Goal: Communication & Community: Answer question/provide support

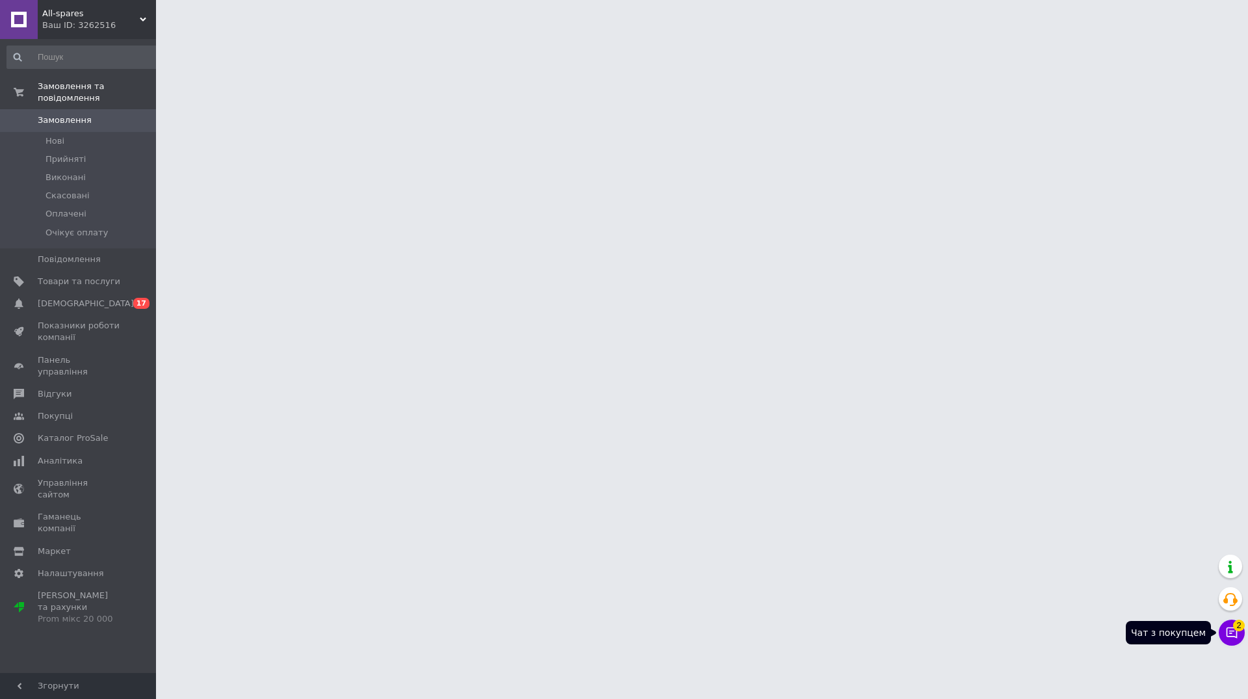
click at [1227, 640] on button "Чат з покупцем 2" at bounding box center [1232, 632] width 26 height 26
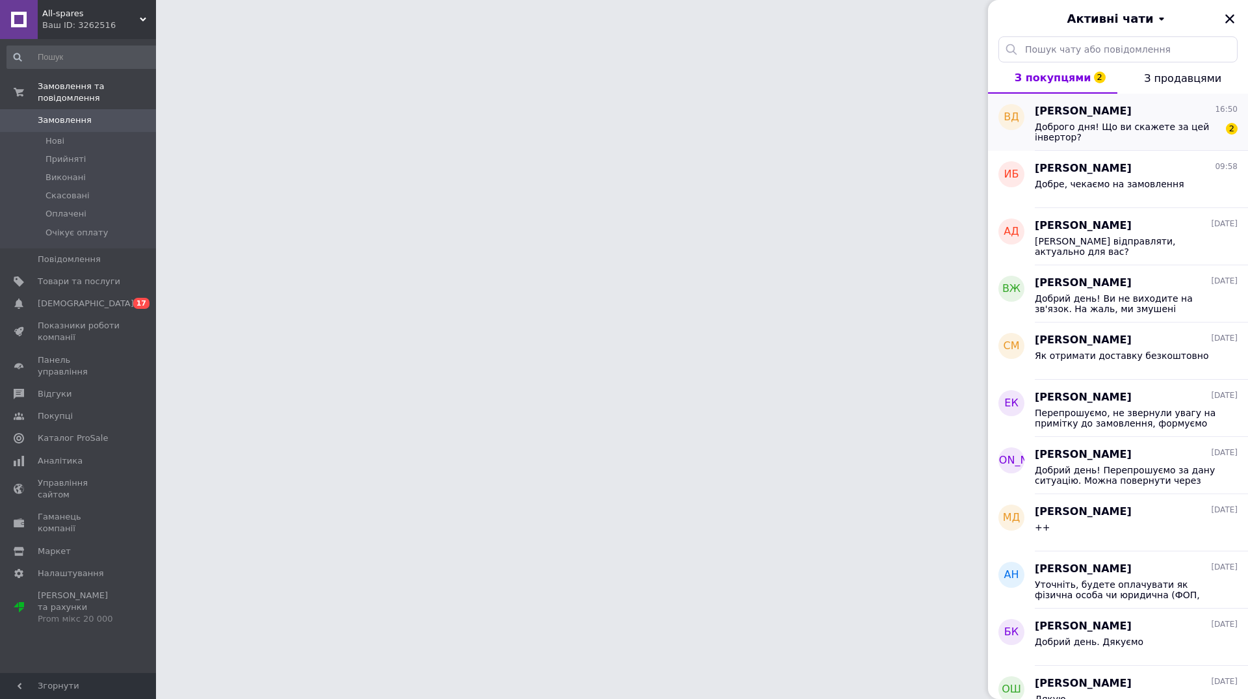
click at [1142, 136] on span "Доброго дня! Що ви скажете за цей інвертор?" at bounding box center [1127, 132] width 185 height 21
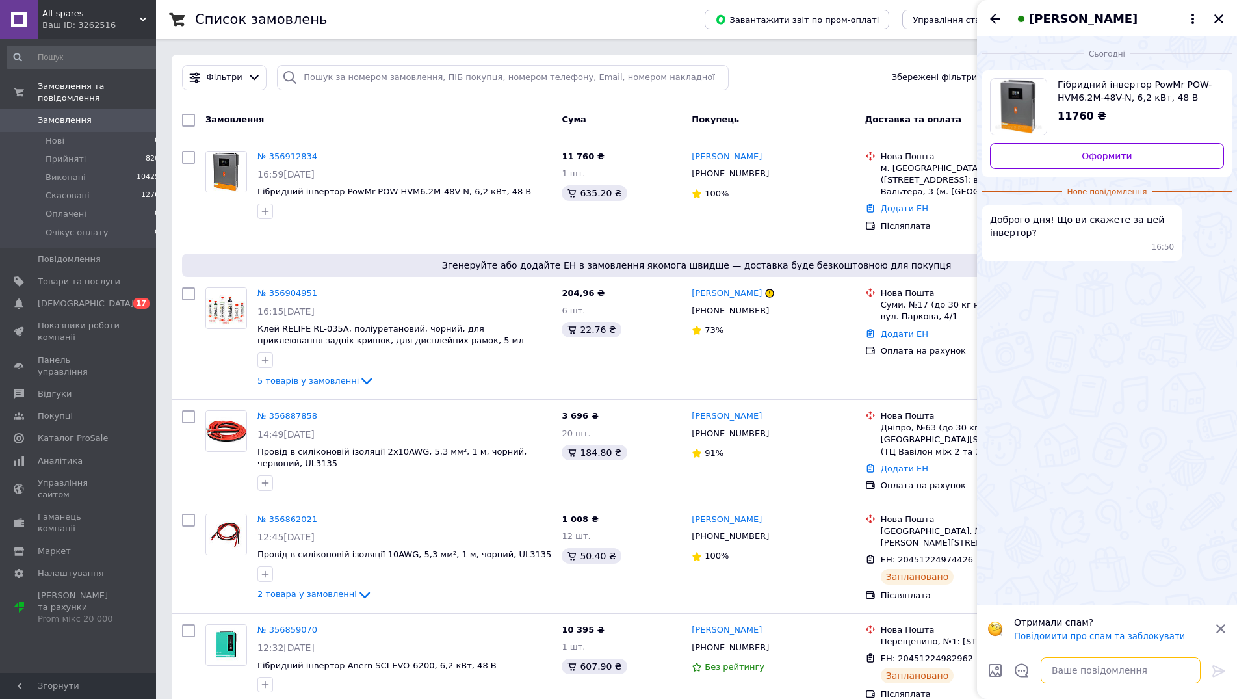
click at [1090, 666] on textarea at bounding box center [1121, 670] width 160 height 26
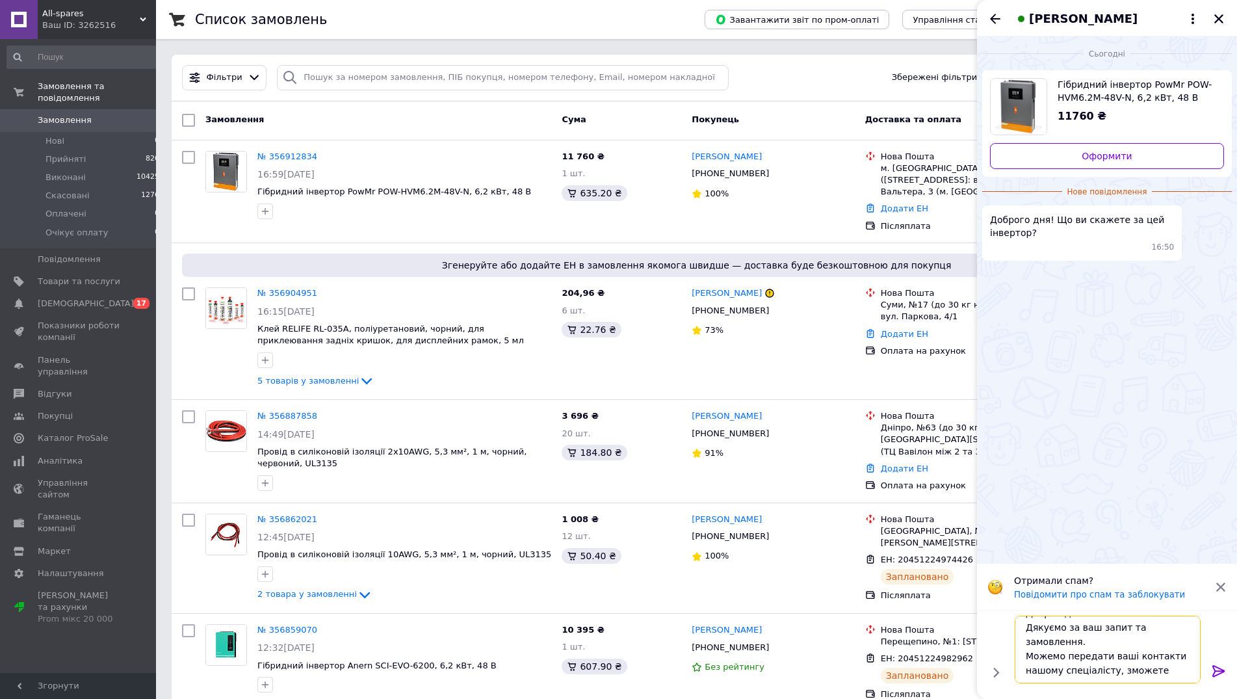
scroll to position [24, 0]
type textarea "Добрий день! Дякуємо за ваш запит та замовлення. Можемо передати ваші контакти …"
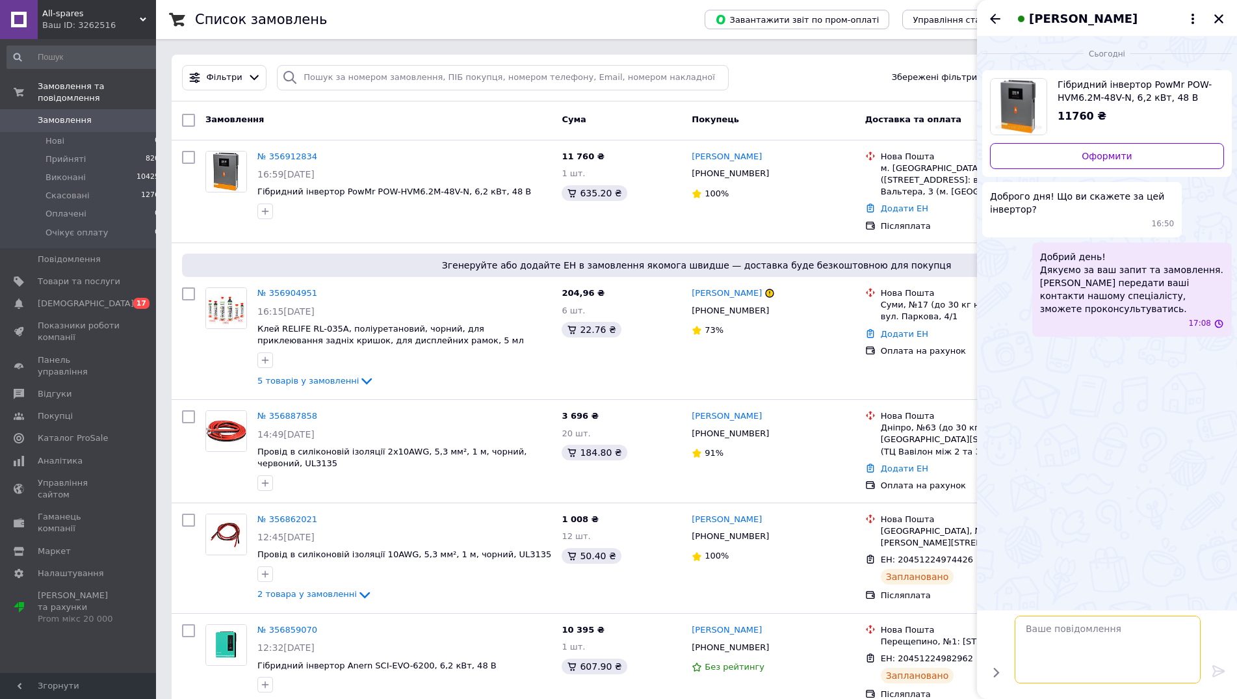
scroll to position [0, 0]
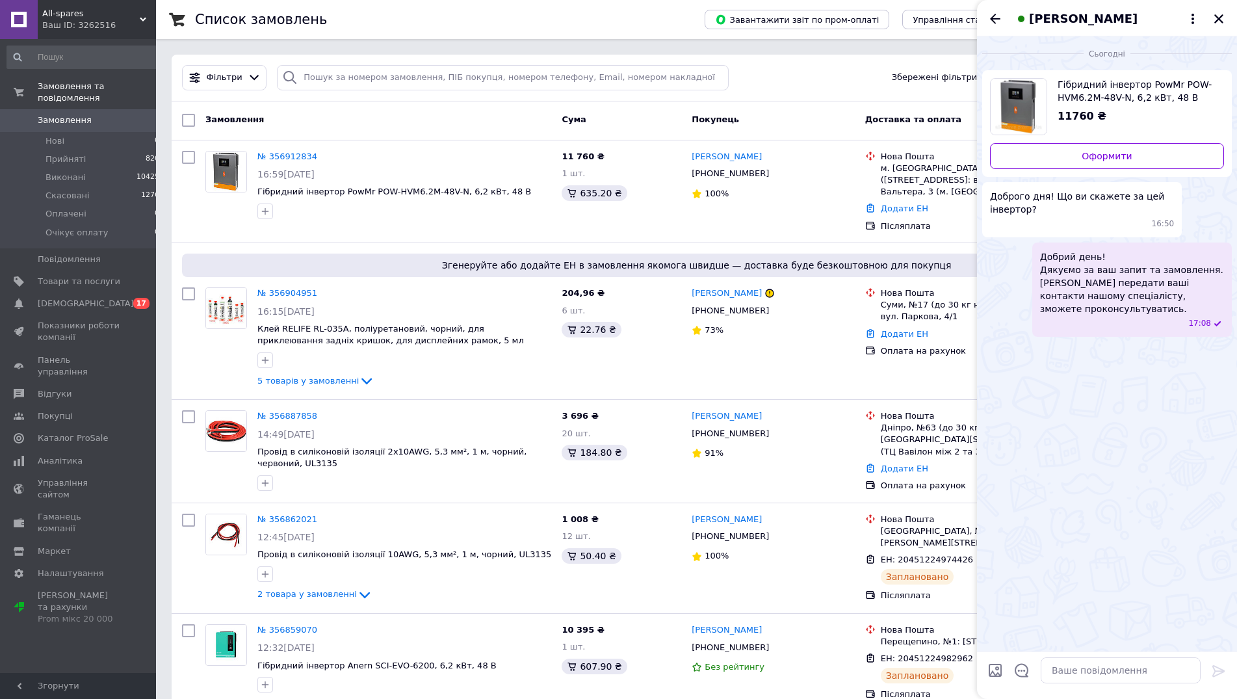
click at [44, 114] on span "Замовлення" at bounding box center [65, 120] width 54 height 12
click at [1218, 23] on icon "Закрити" at bounding box center [1219, 19] width 12 height 12
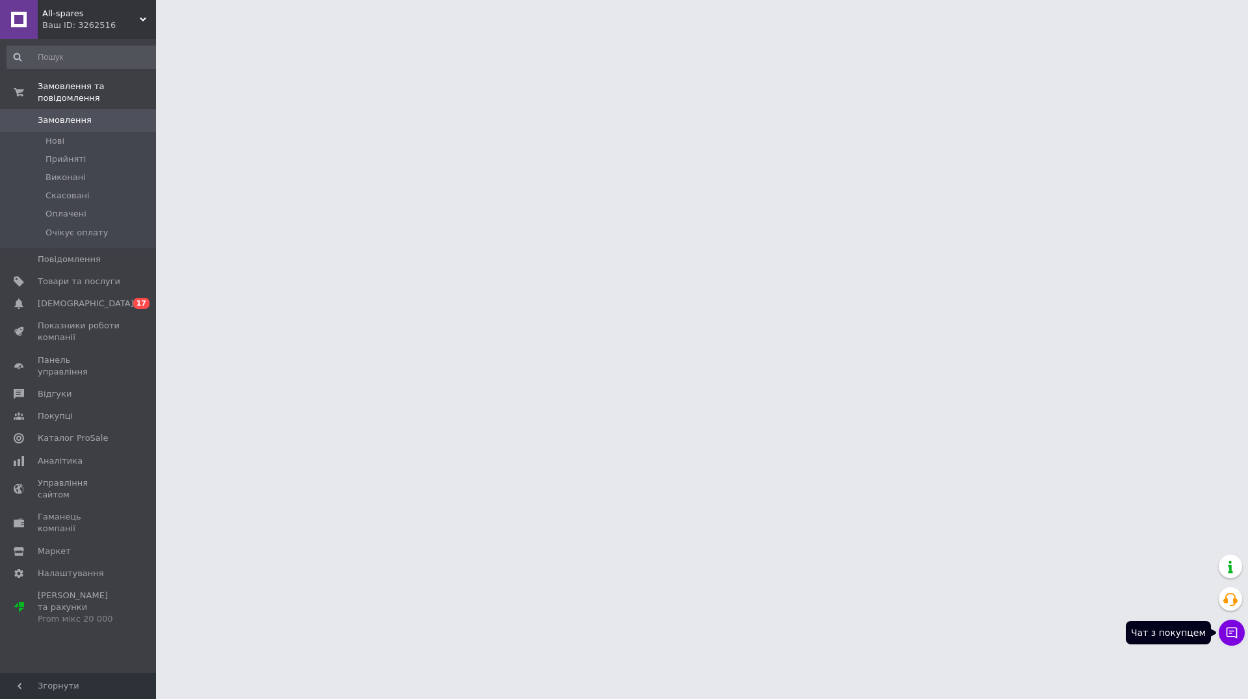
click at [1227, 636] on icon at bounding box center [1231, 632] width 13 height 13
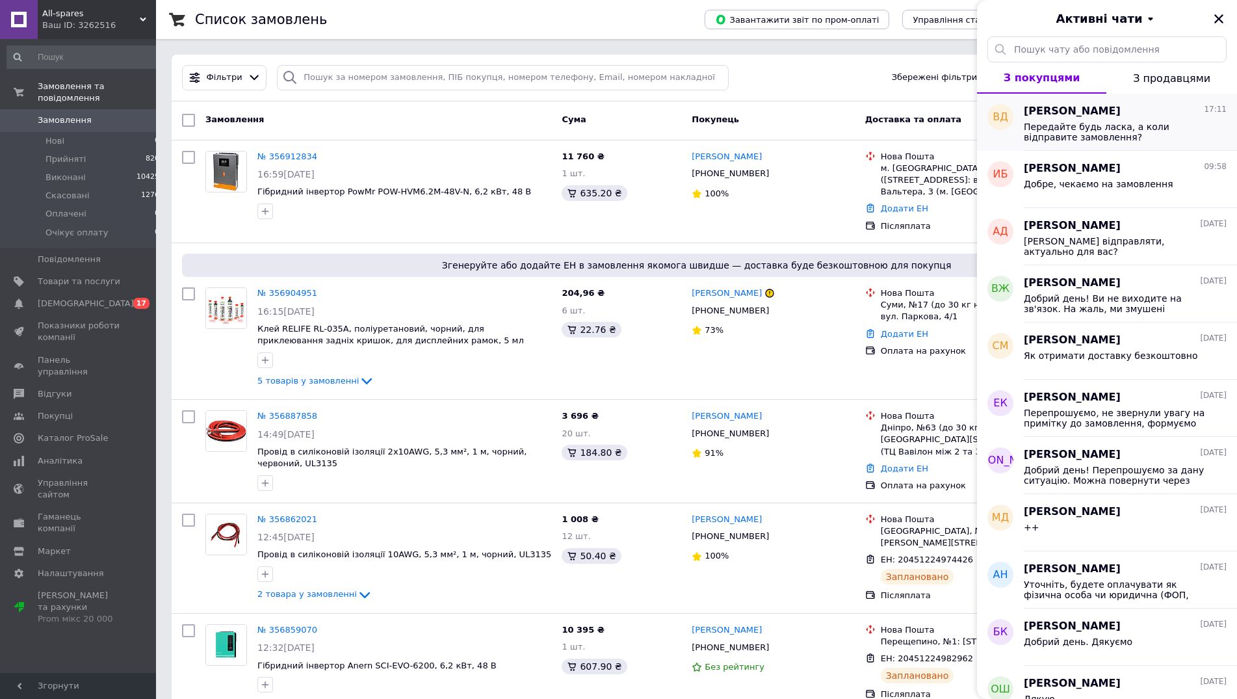
click at [1073, 133] on span "Передайте будь ласка, а коли відправите замовлення?" at bounding box center [1116, 132] width 185 height 21
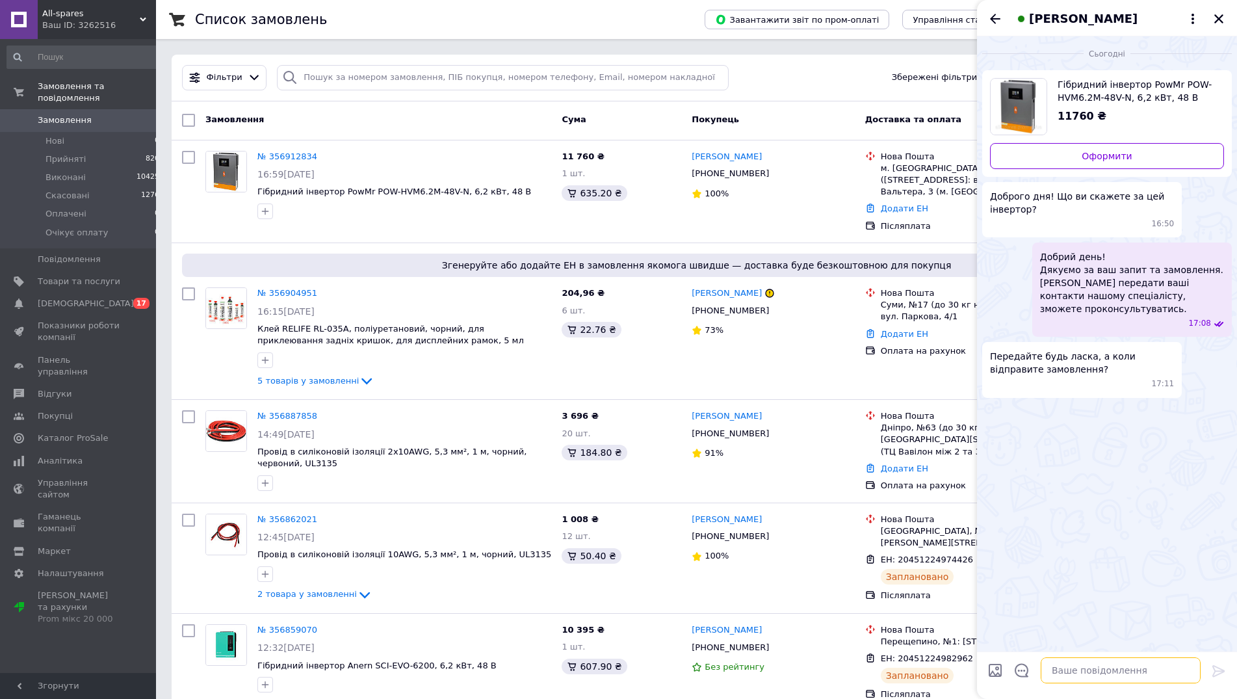
click at [1068, 675] on textarea at bounding box center [1121, 670] width 160 height 26
type textarea "Завтра зможемо відправити, сьогодні вже все повезли водії."
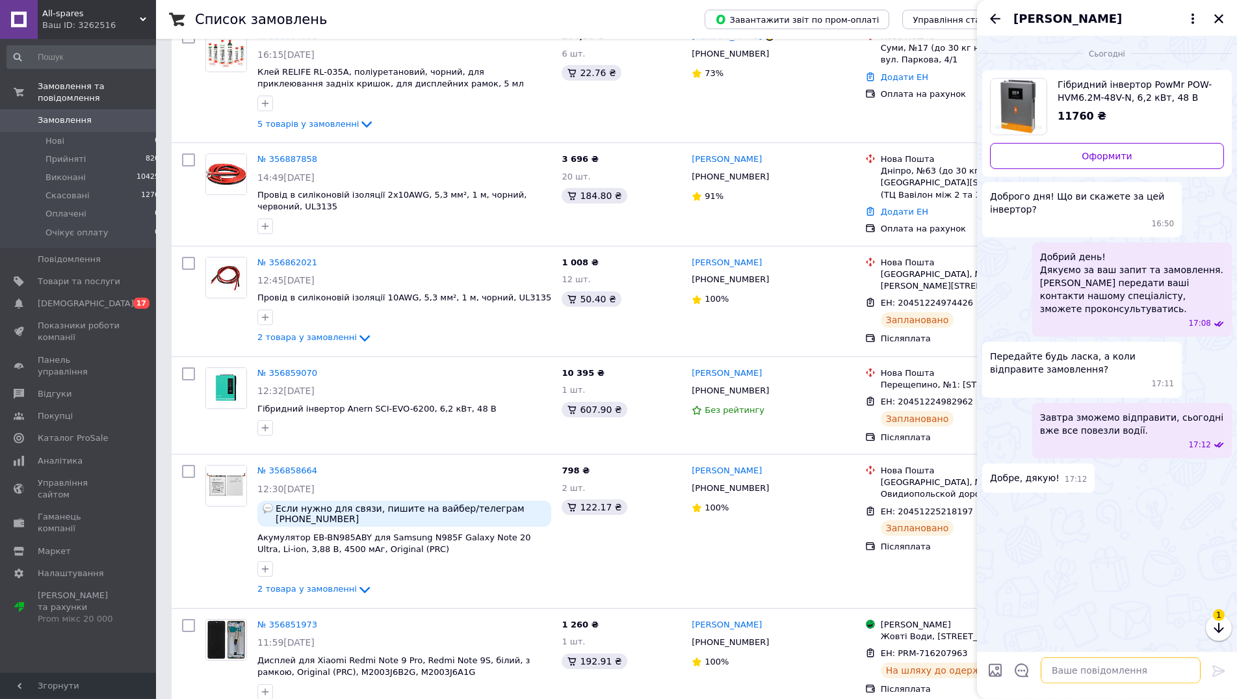
scroll to position [331, 0]
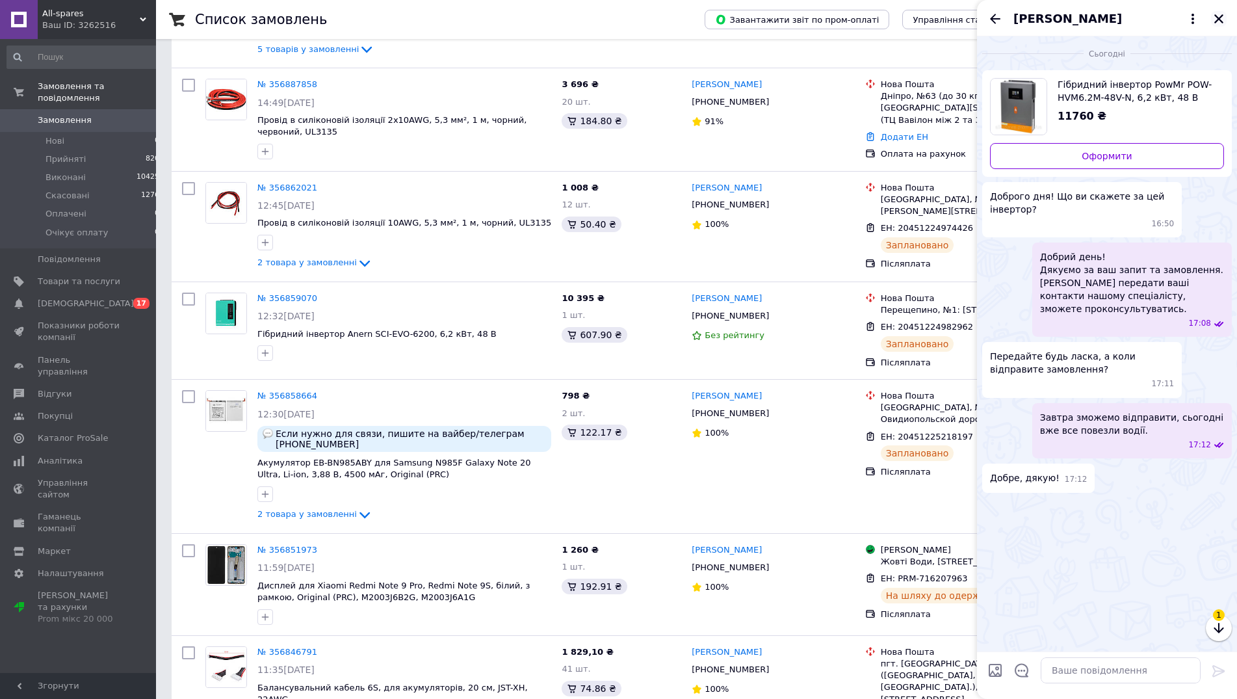
click at [1215, 20] on icon "Закрити" at bounding box center [1219, 19] width 12 height 12
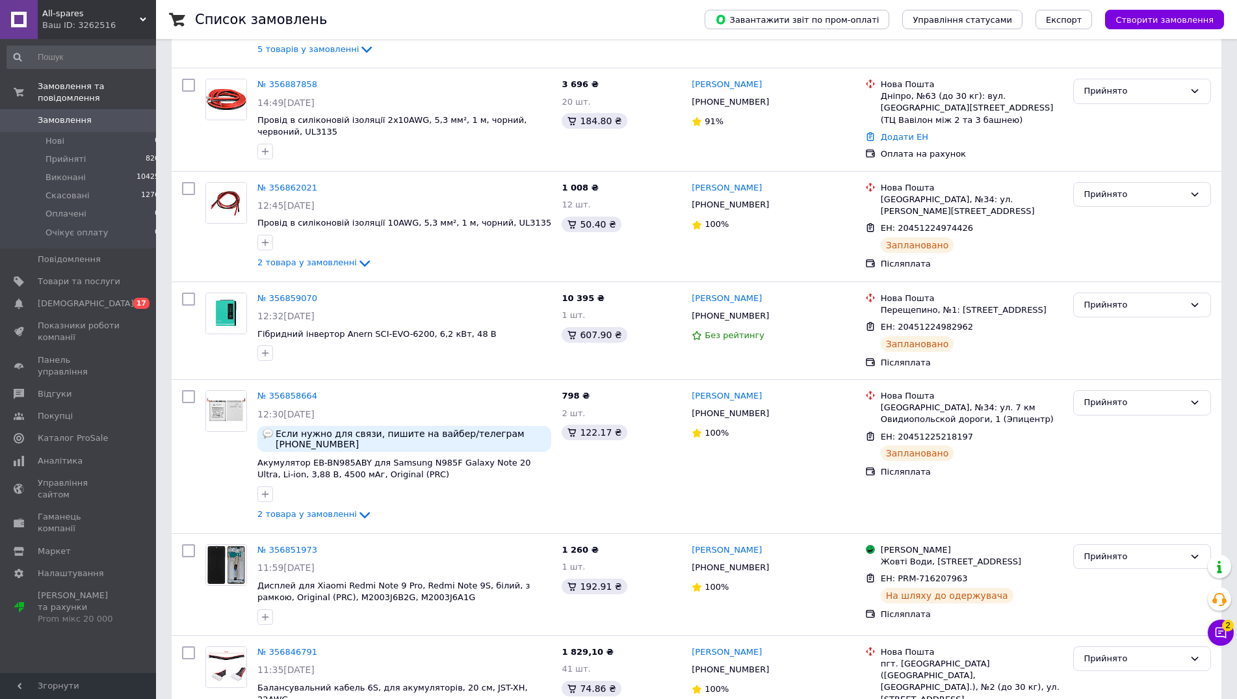
click at [97, 114] on span "Замовлення" at bounding box center [79, 120] width 83 height 12
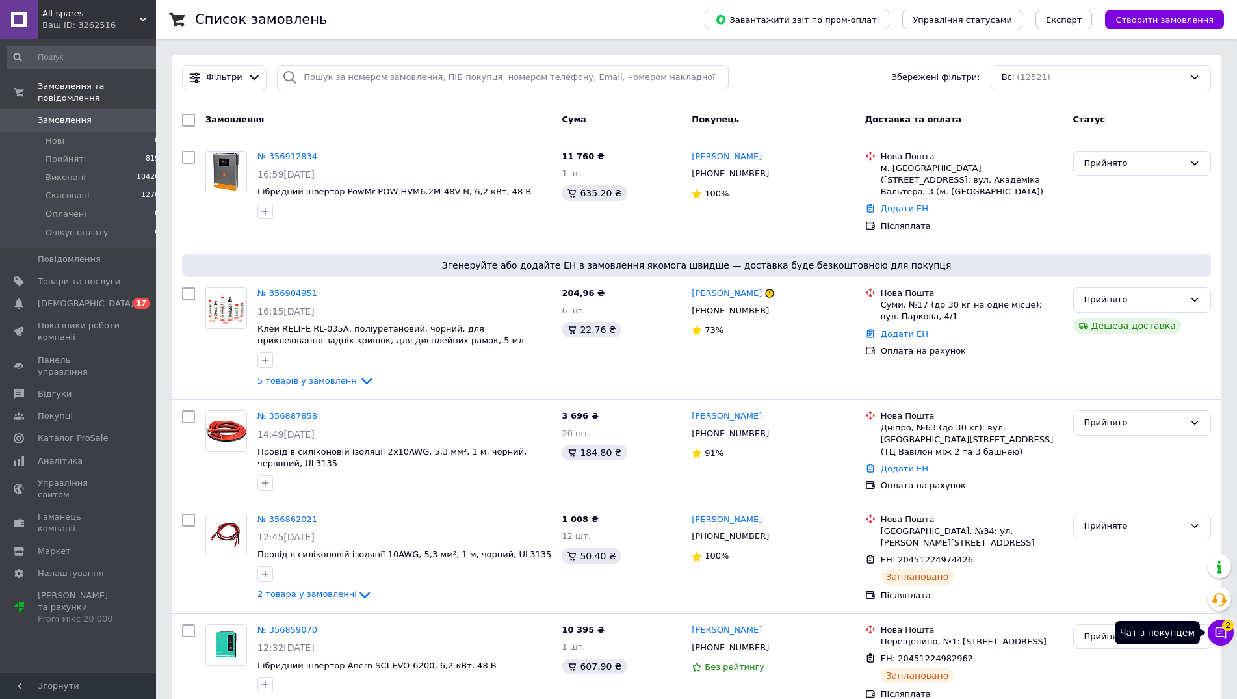
click at [1227, 627] on span "2" at bounding box center [1228, 625] width 12 height 12
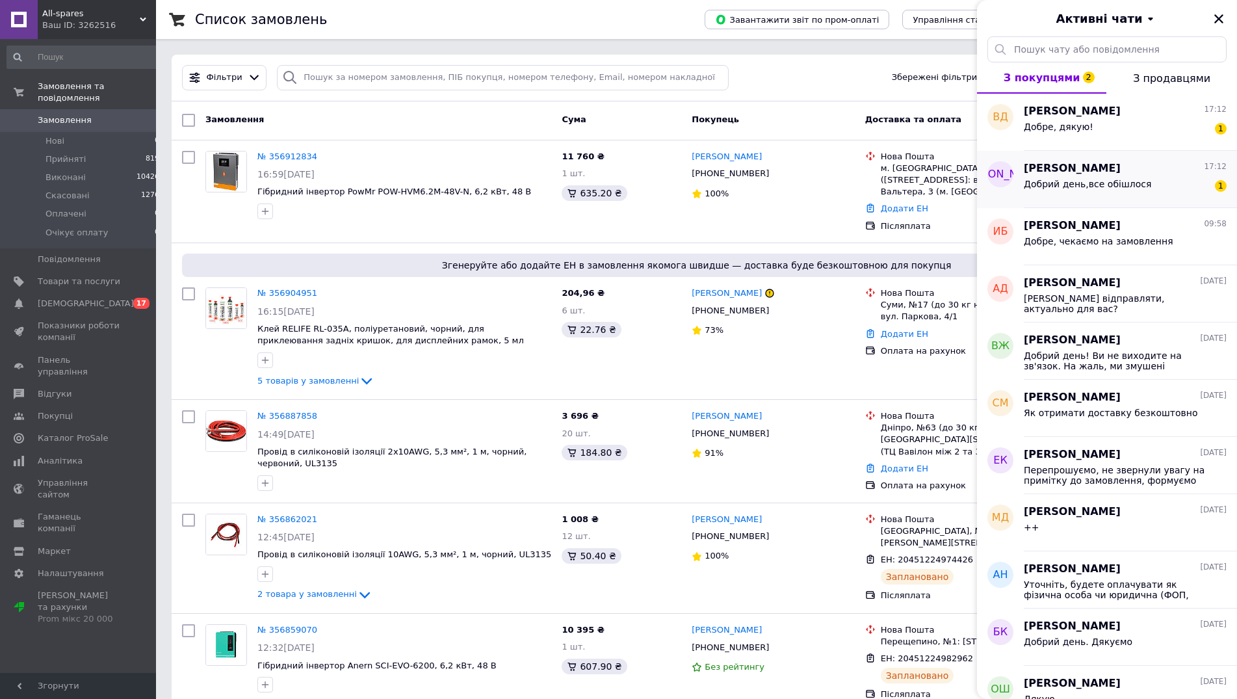
click at [1074, 200] on div "Олександр Лучка 17:12 Добрий день,все обішлося 1" at bounding box center [1130, 179] width 213 height 57
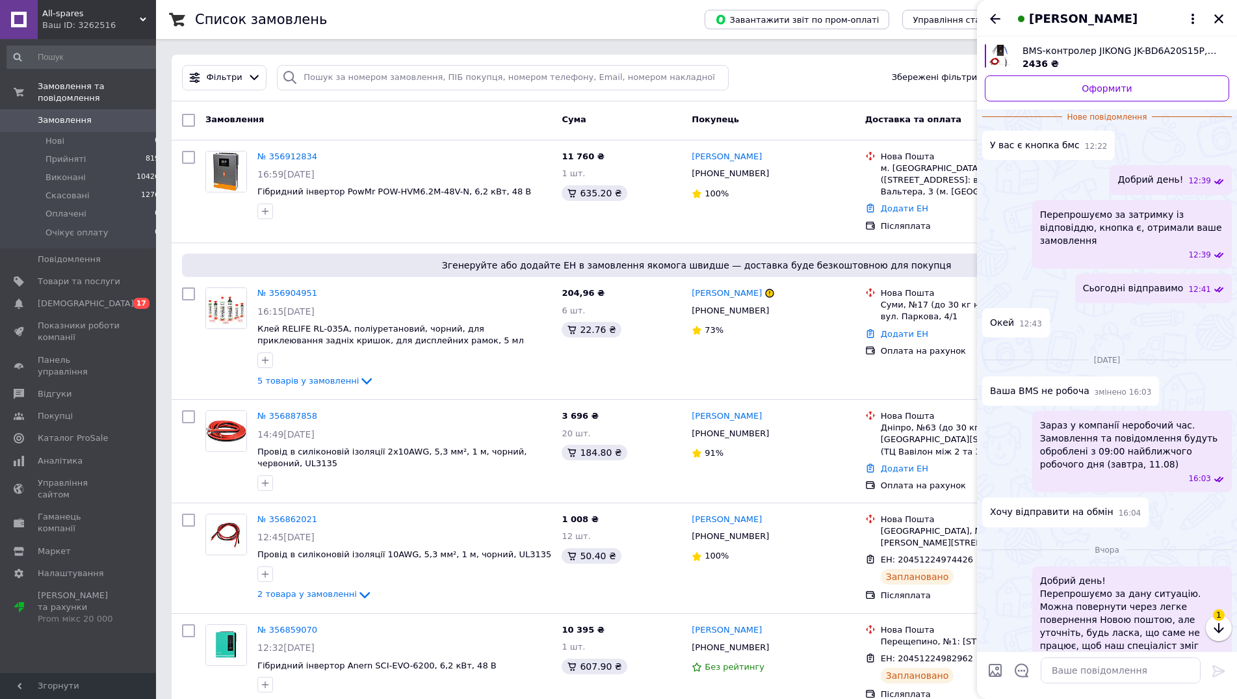
scroll to position [124, 0]
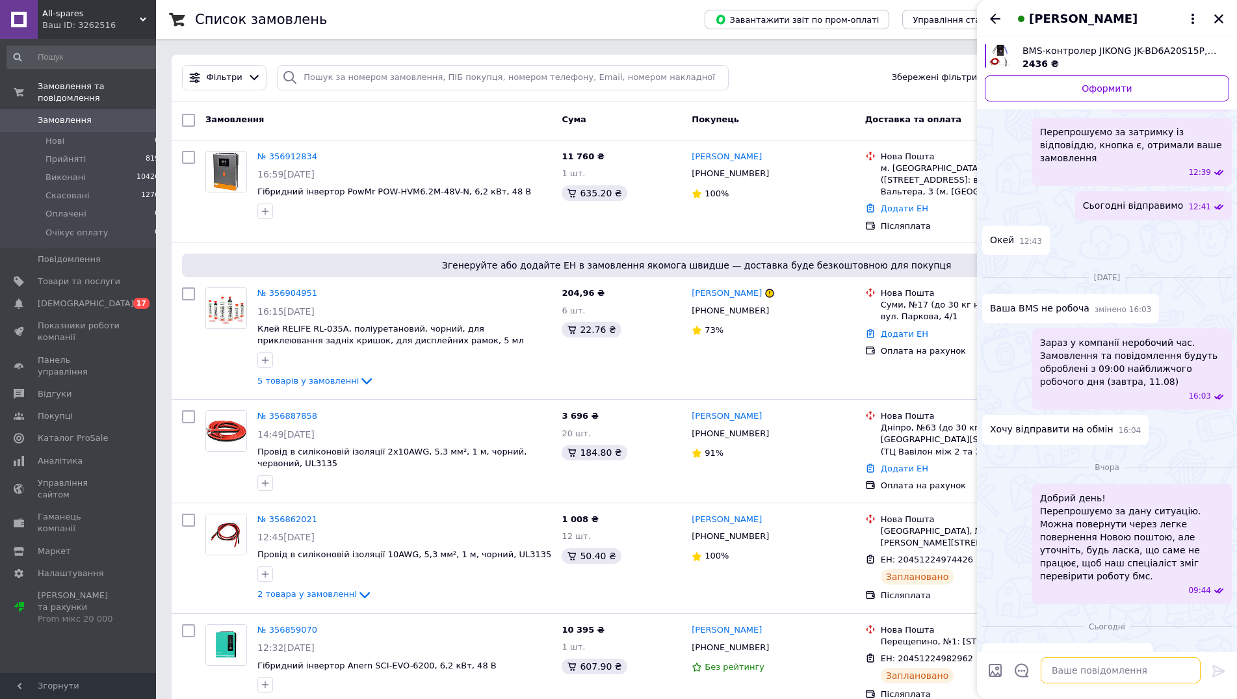
click at [1113, 672] on textarea at bounding box center [1121, 670] width 160 height 26
type textarea "Добрий день! Дякую, що написали. БМС запрацювала, все ок?"
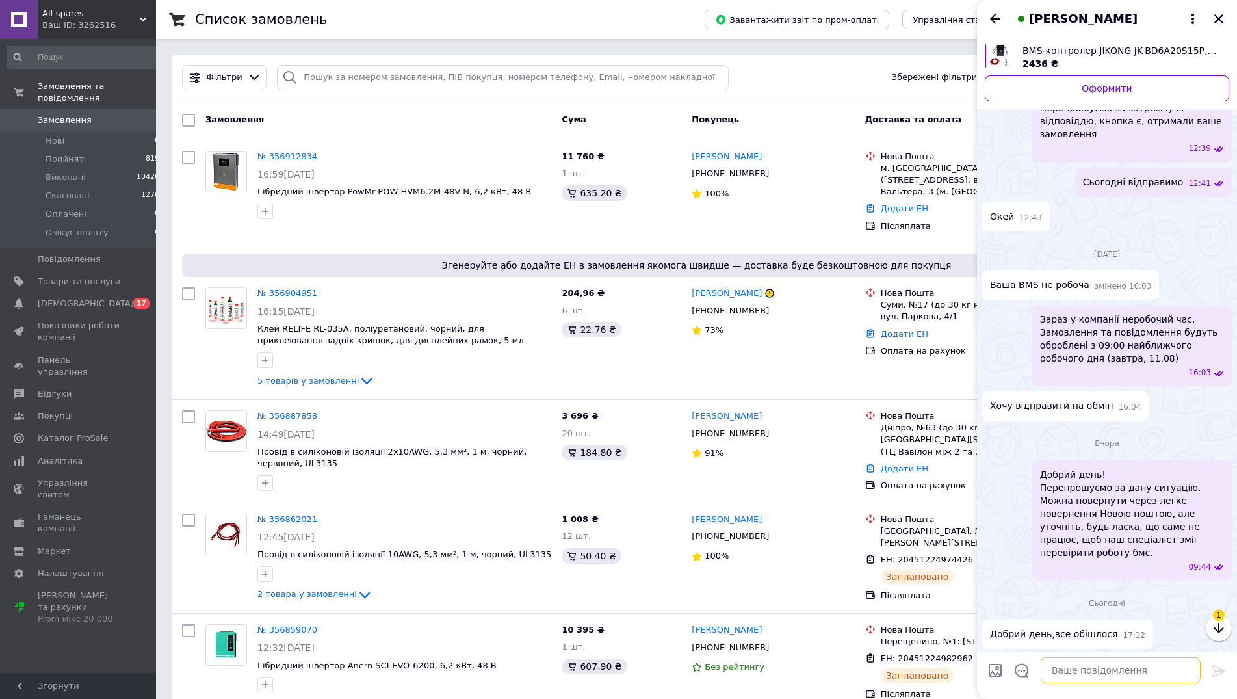
scroll to position [0, 0]
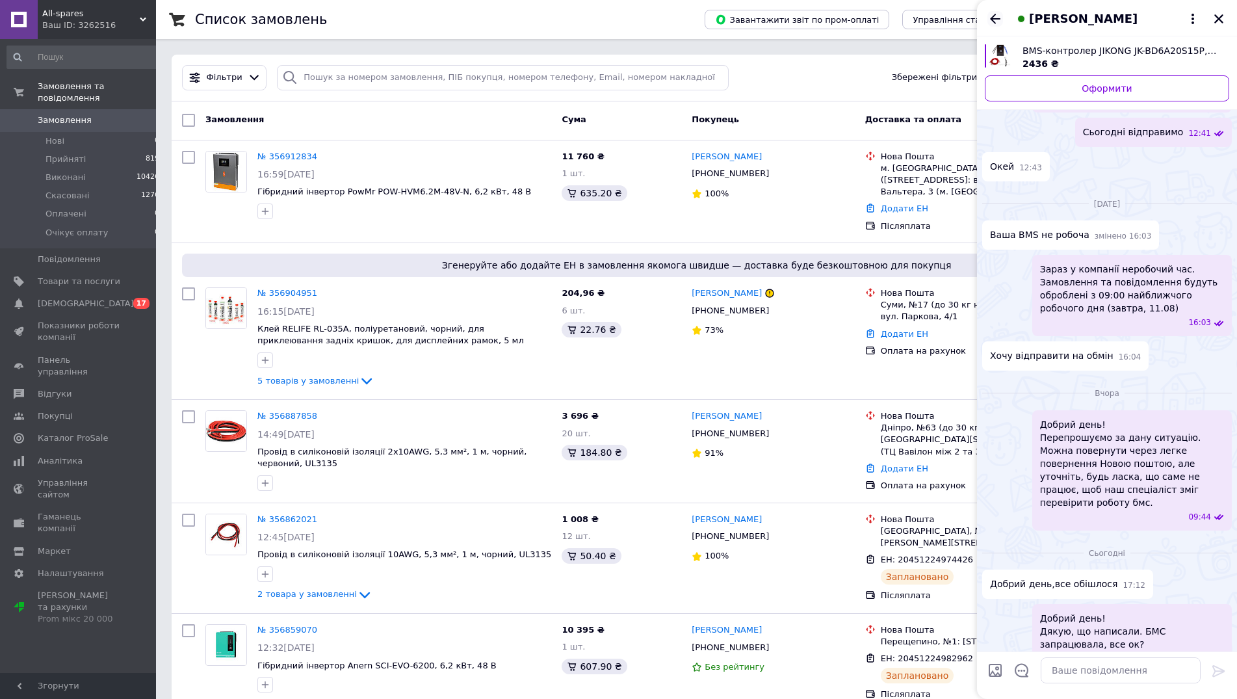
click at [992, 18] on icon "Назад" at bounding box center [995, 19] width 10 height 10
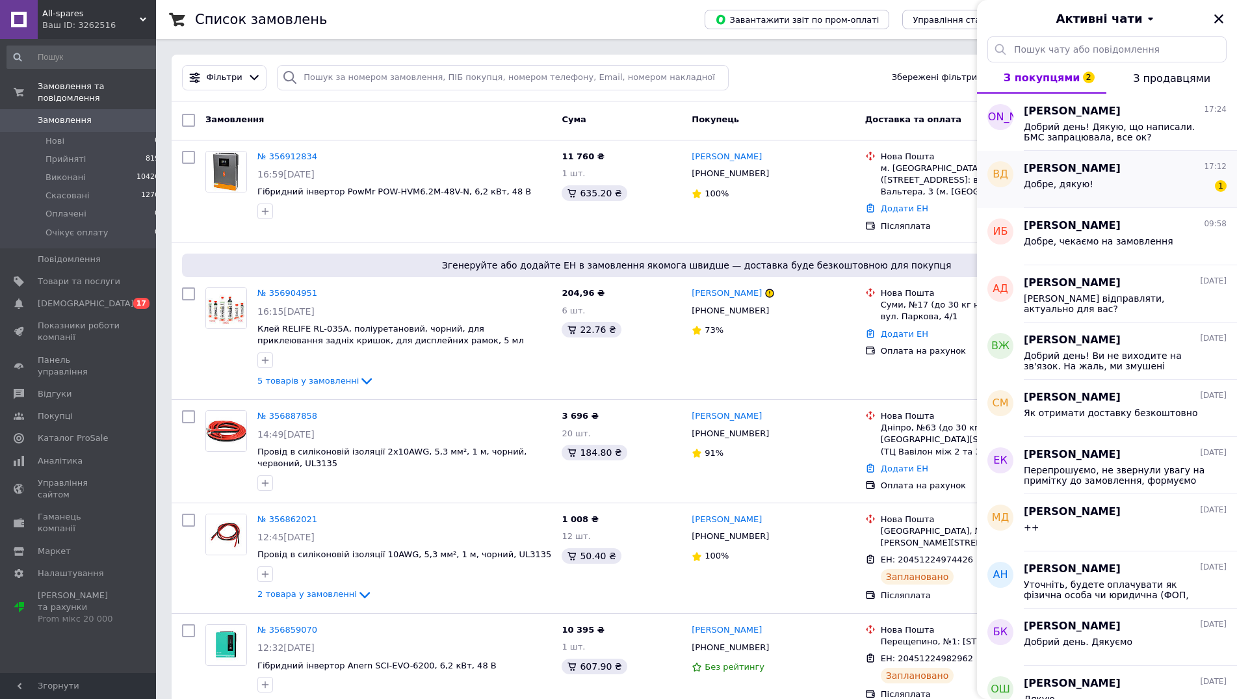
click at [1085, 201] on div "Виталий Даценко 17:12 Добре, дякую! 1" at bounding box center [1130, 179] width 213 height 57
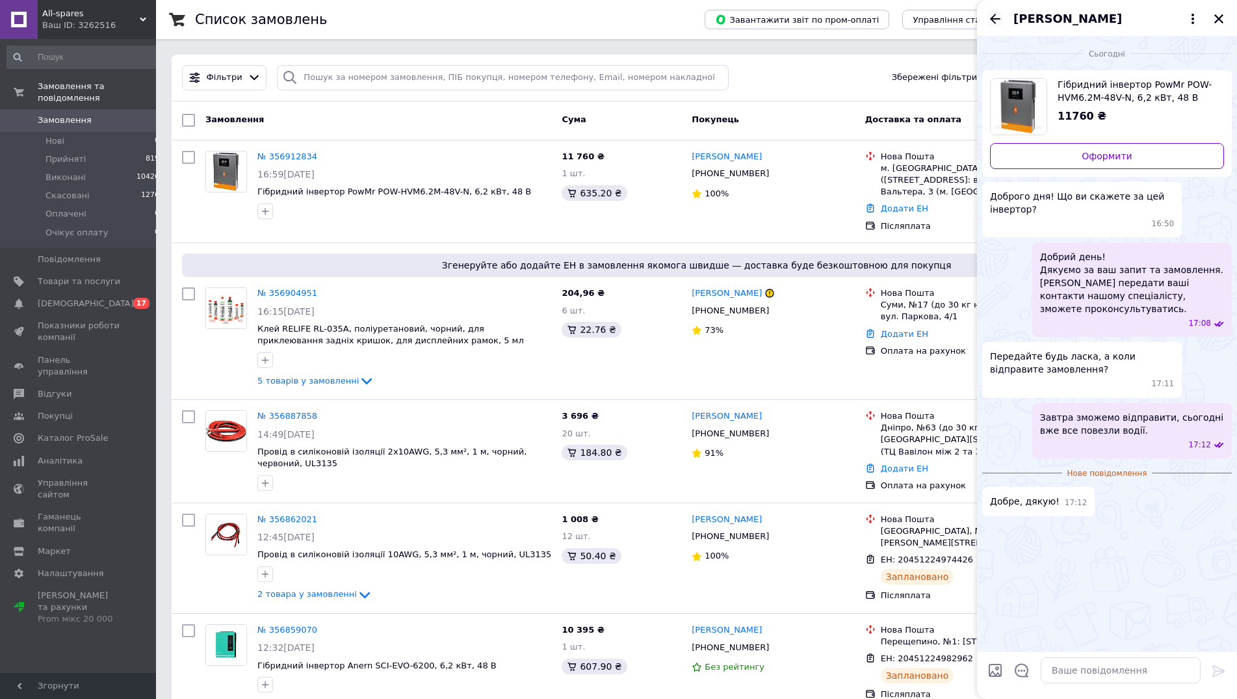
click at [998, 22] on icon "Назад" at bounding box center [995, 19] width 16 height 16
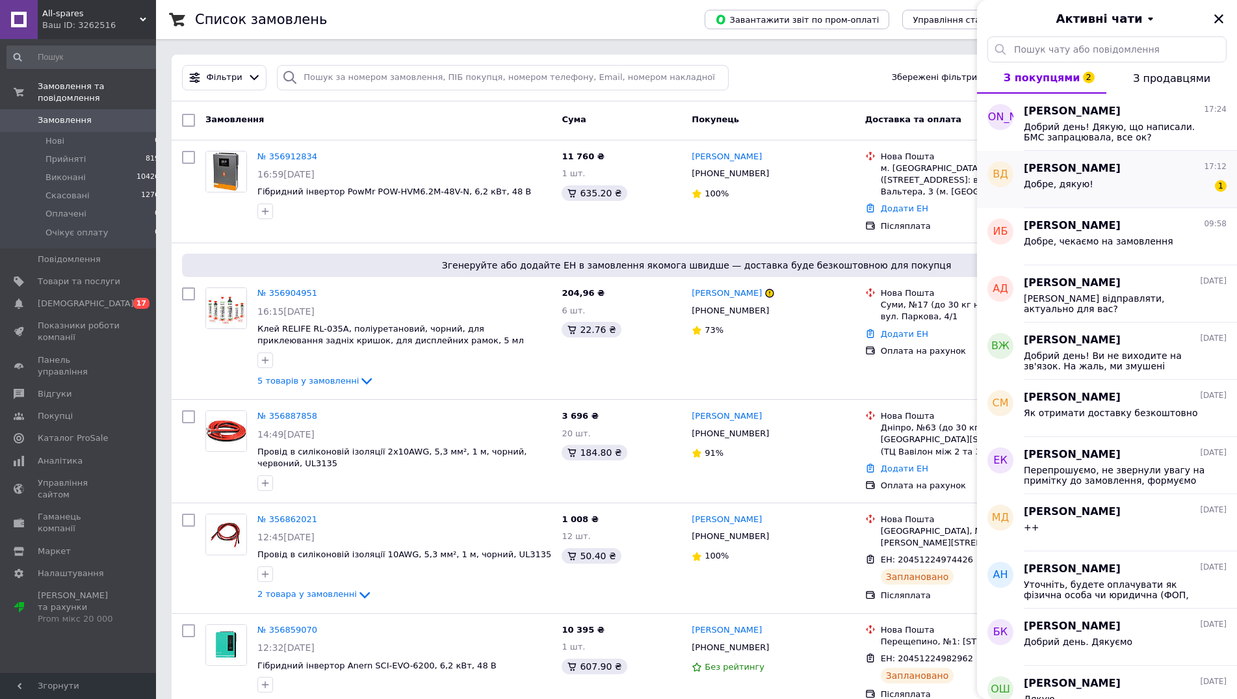
click at [1137, 185] on div "Добре, дякую! 1" at bounding box center [1125, 186] width 203 height 21
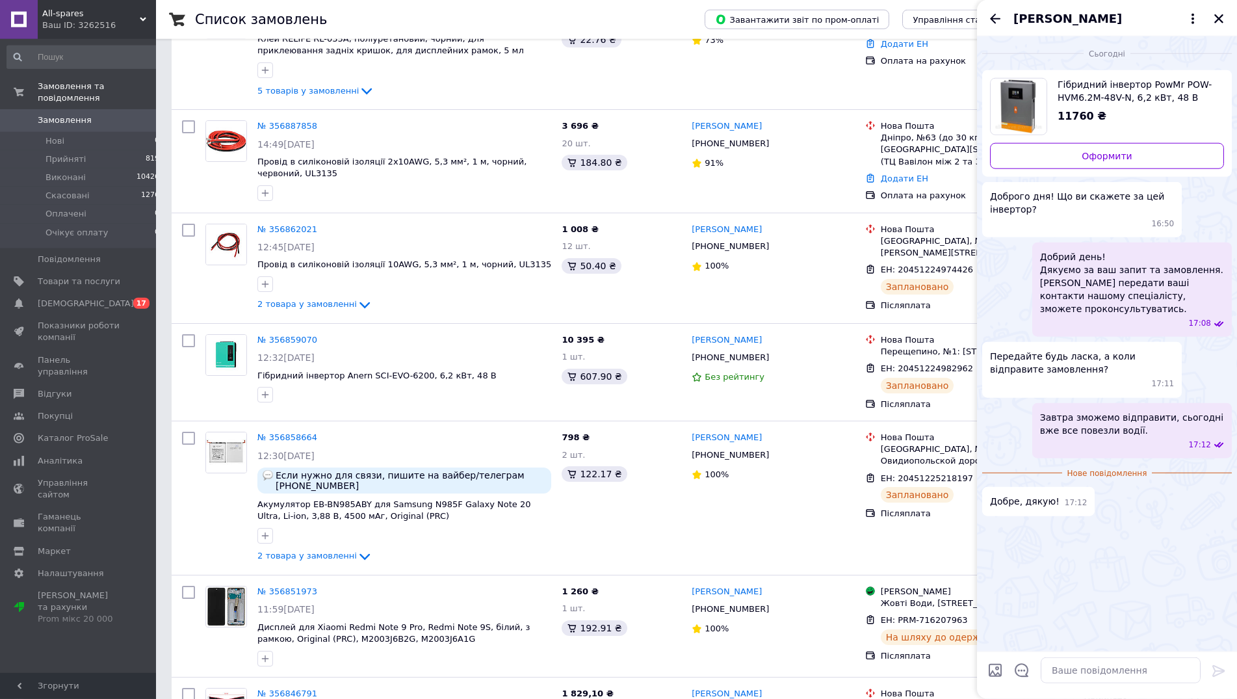
scroll to position [66, 0]
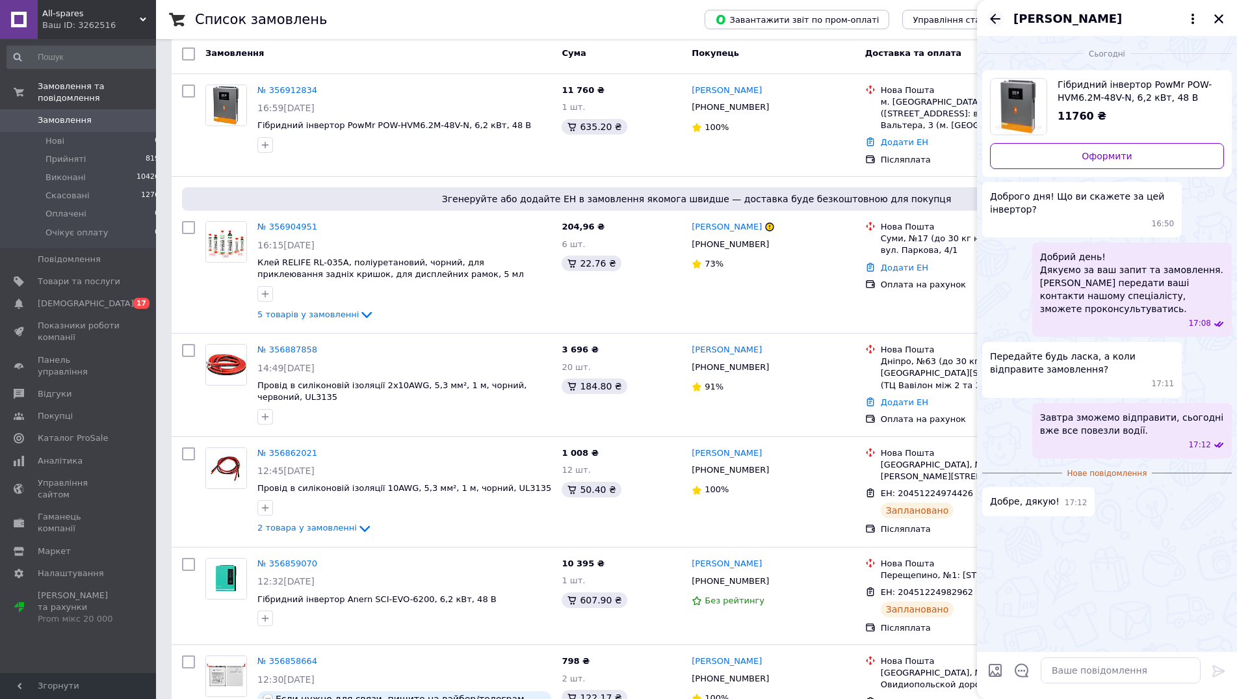
click at [997, 20] on icon "Назад" at bounding box center [995, 19] width 16 height 16
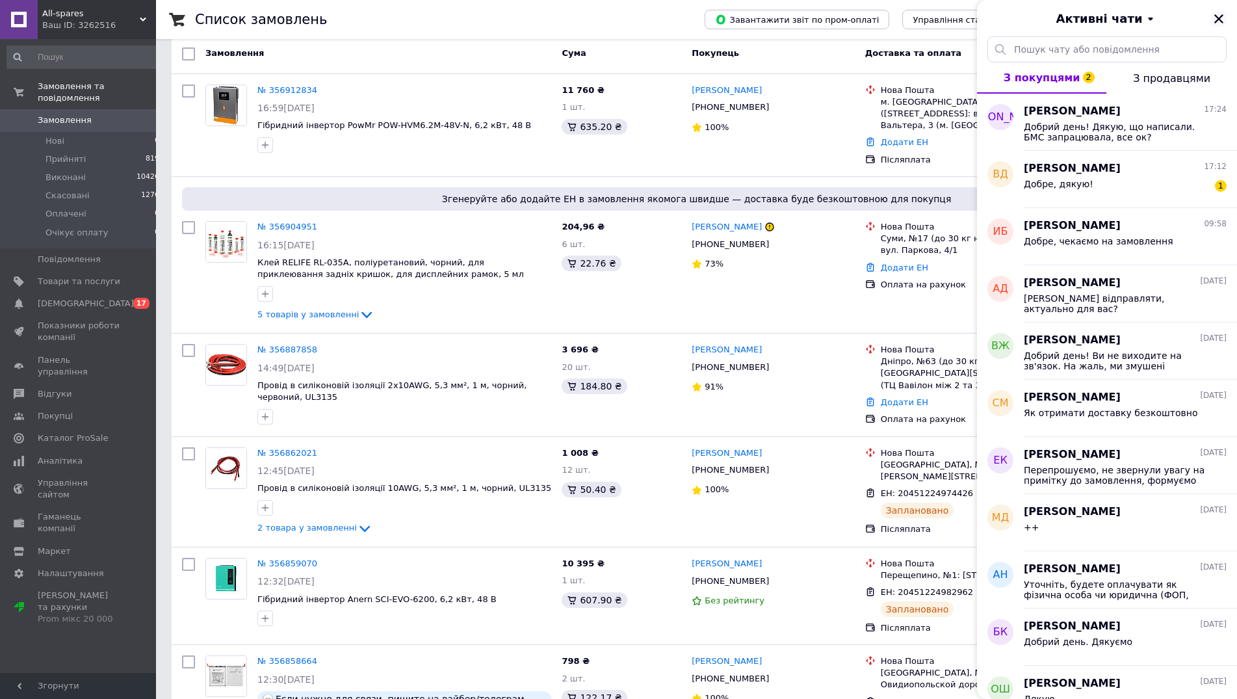
click at [1218, 19] on icon "Закрити" at bounding box center [1218, 18] width 9 height 9
